Goal: Transaction & Acquisition: Purchase product/service

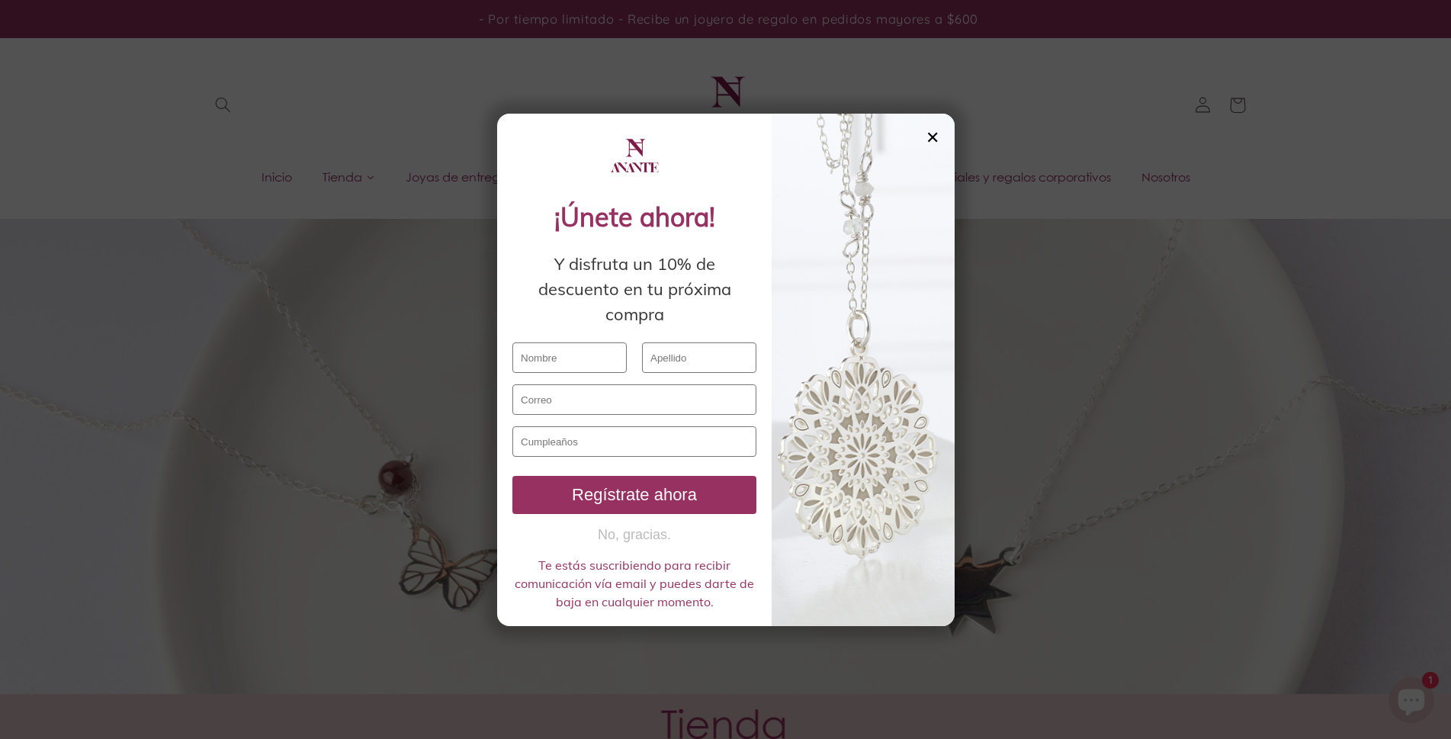
click at [932, 134] on div "✕" at bounding box center [933, 137] width 14 height 17
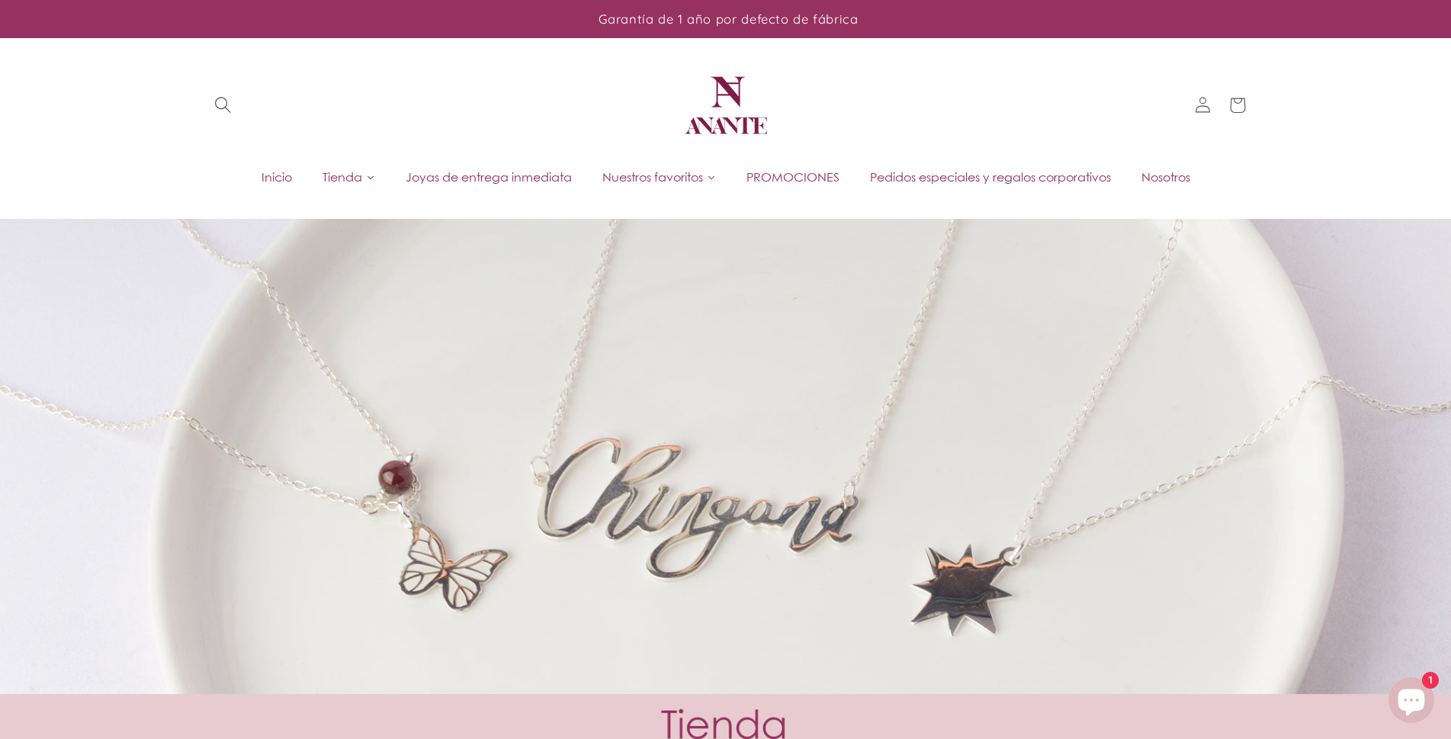
click at [211, 104] on span "Búsqueda" at bounding box center [222, 105] width 35 height 35
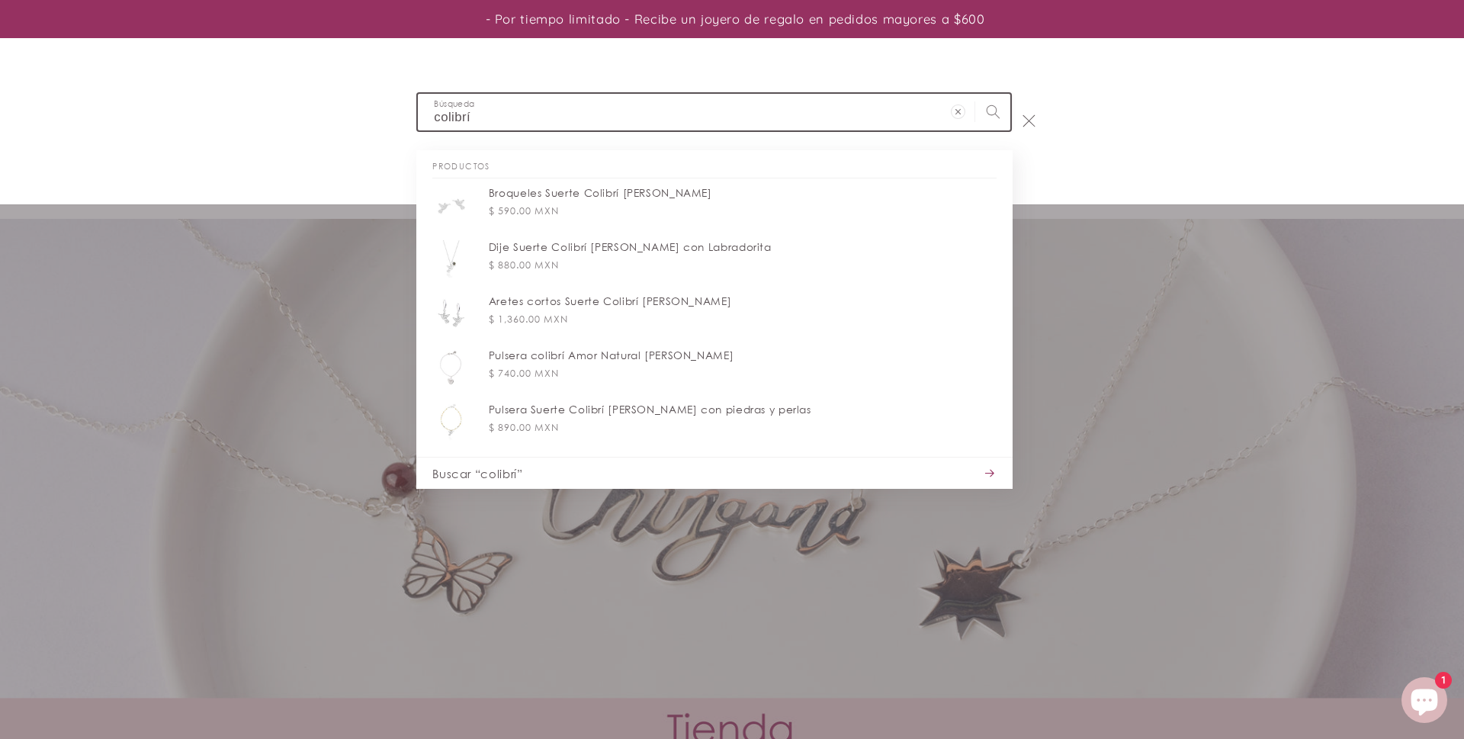
type input "colibrí"
click at [975, 94] on button "Búsqueda" at bounding box center [992, 111] width 35 height 35
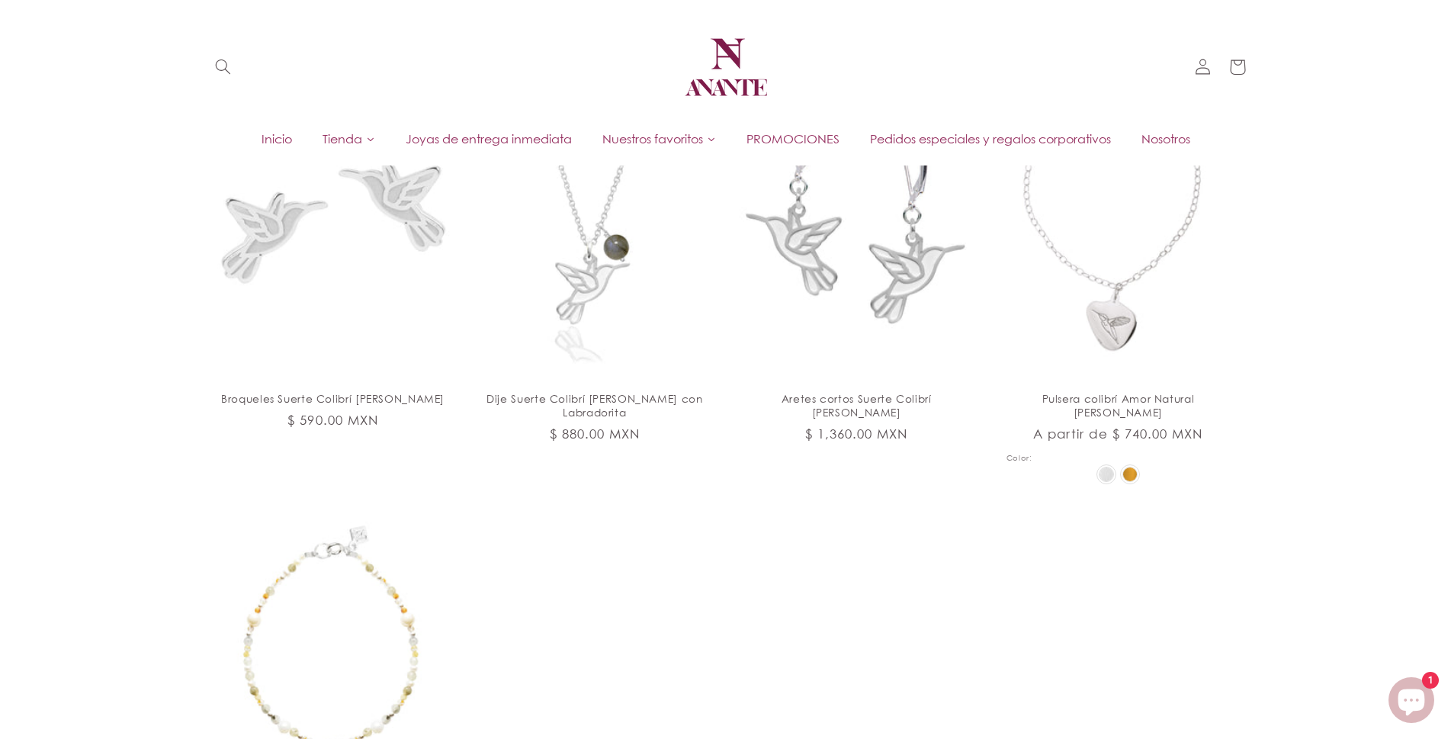
scroll to position [305, 0]
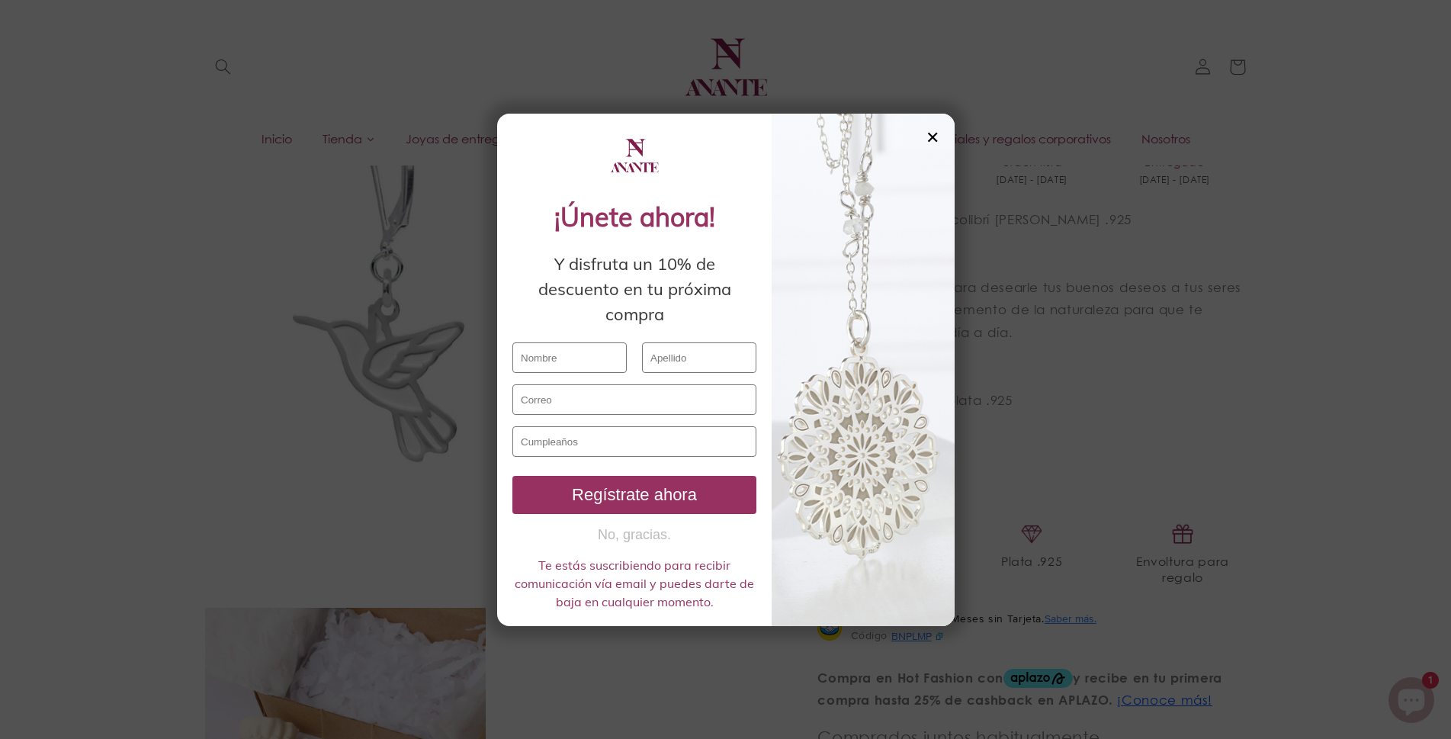
scroll to position [229, 0]
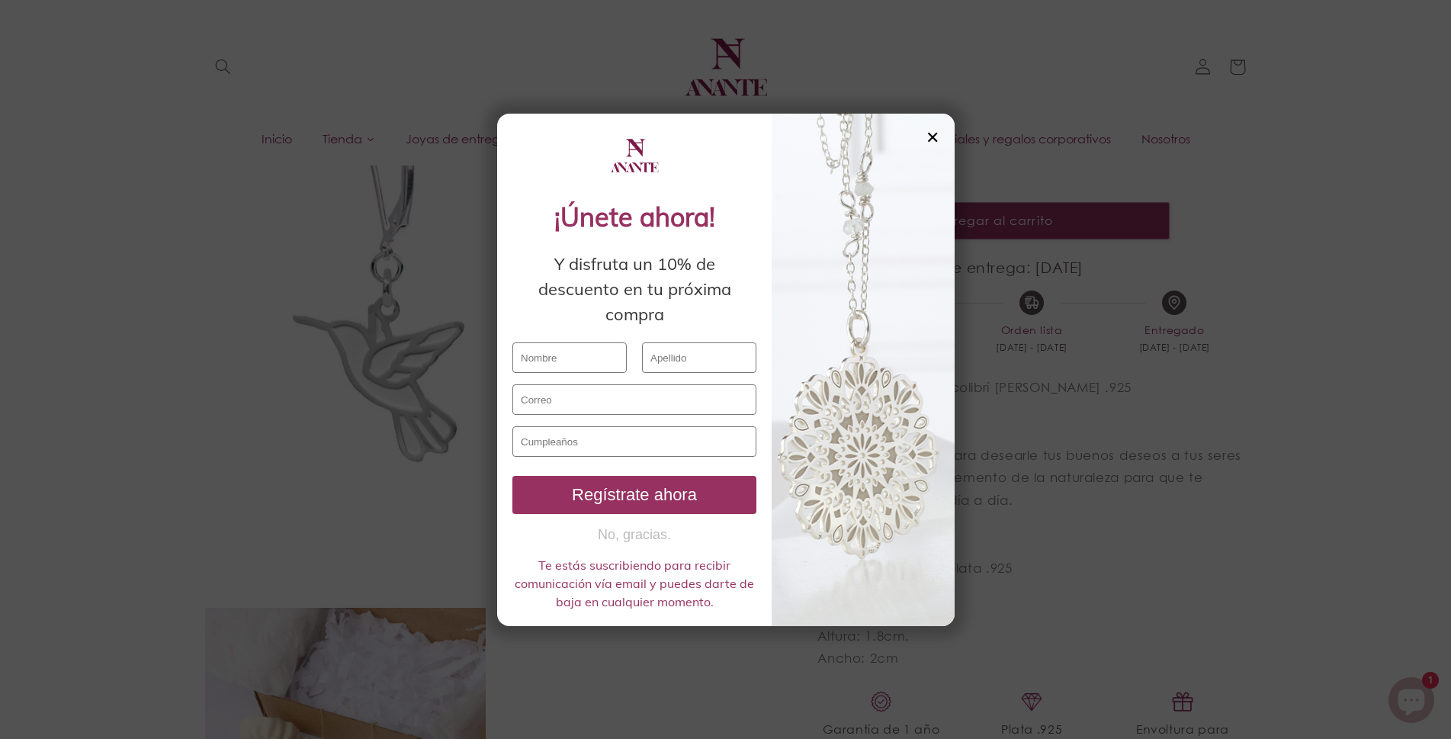
click at [937, 140] on div "✕" at bounding box center [933, 137] width 14 height 17
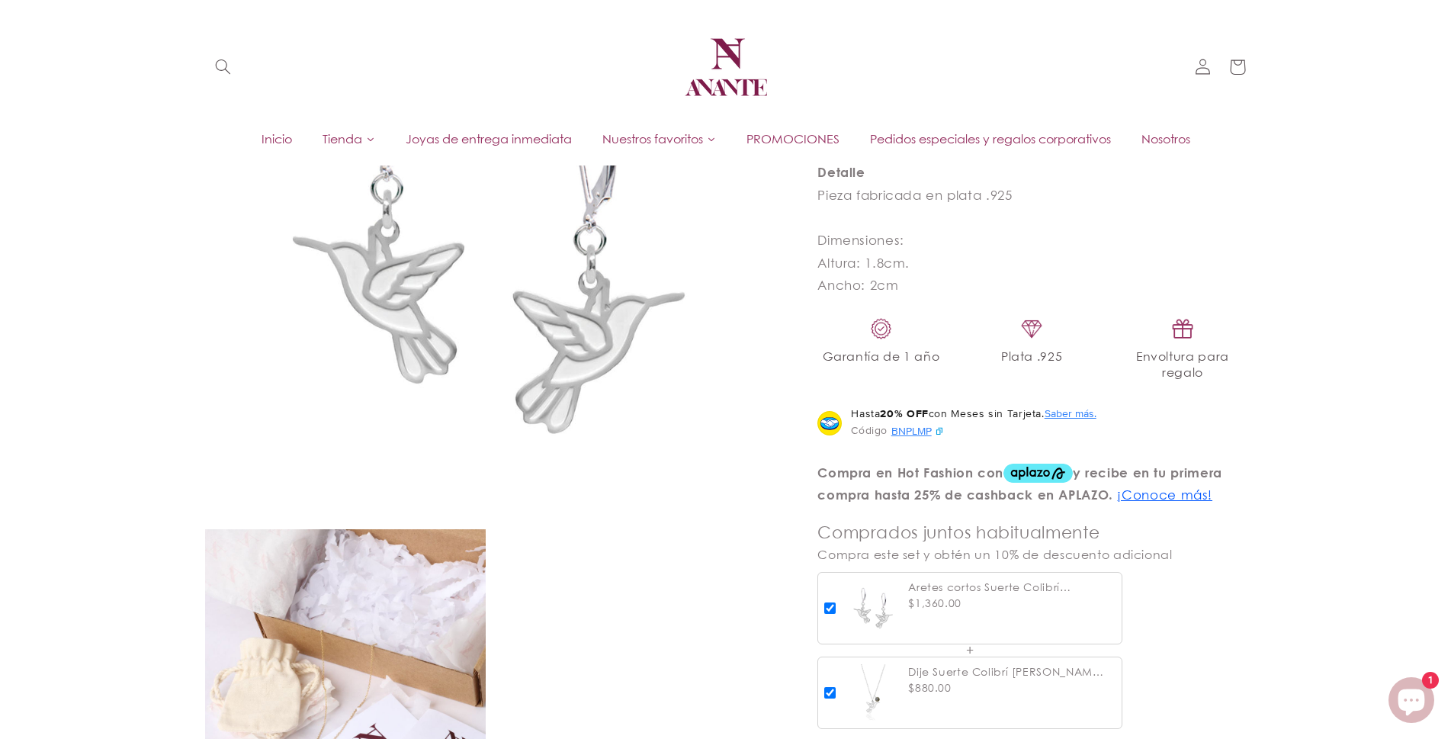
scroll to position [534, 0]
